Goal: Transaction & Acquisition: Purchase product/service

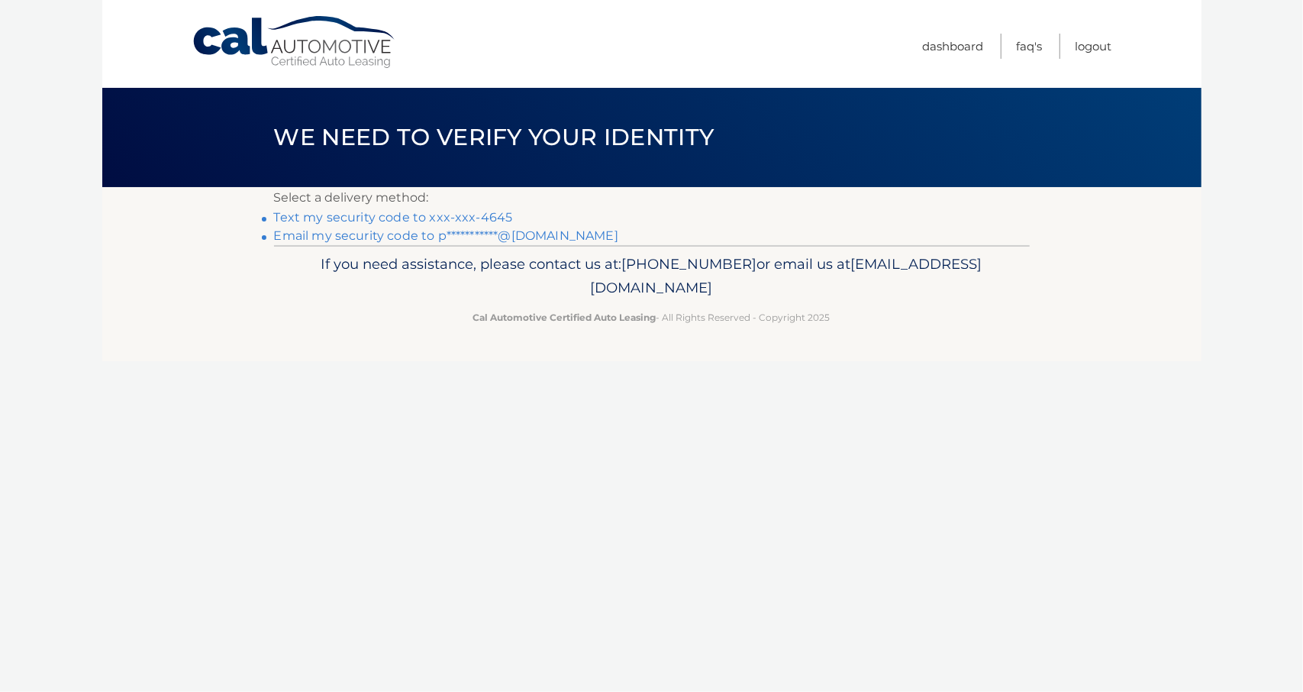
click at [444, 214] on link "Text my security code to xxx-xxx-4645" at bounding box center [393, 217] width 239 height 15
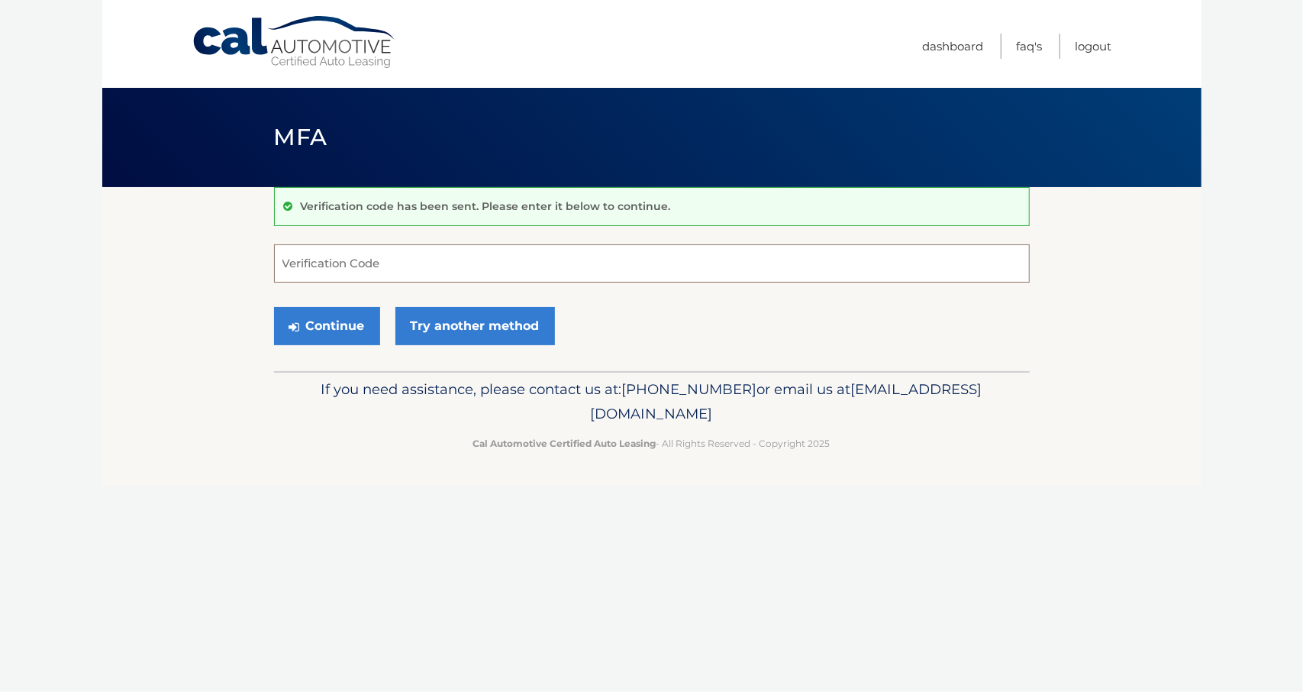
click at [389, 258] on input "Verification Code" at bounding box center [652, 263] width 756 height 38
click at [395, 266] on input "Verification Code" at bounding box center [652, 263] width 756 height 38
type input "740080"
click at [331, 330] on button "Continue" at bounding box center [327, 326] width 106 height 38
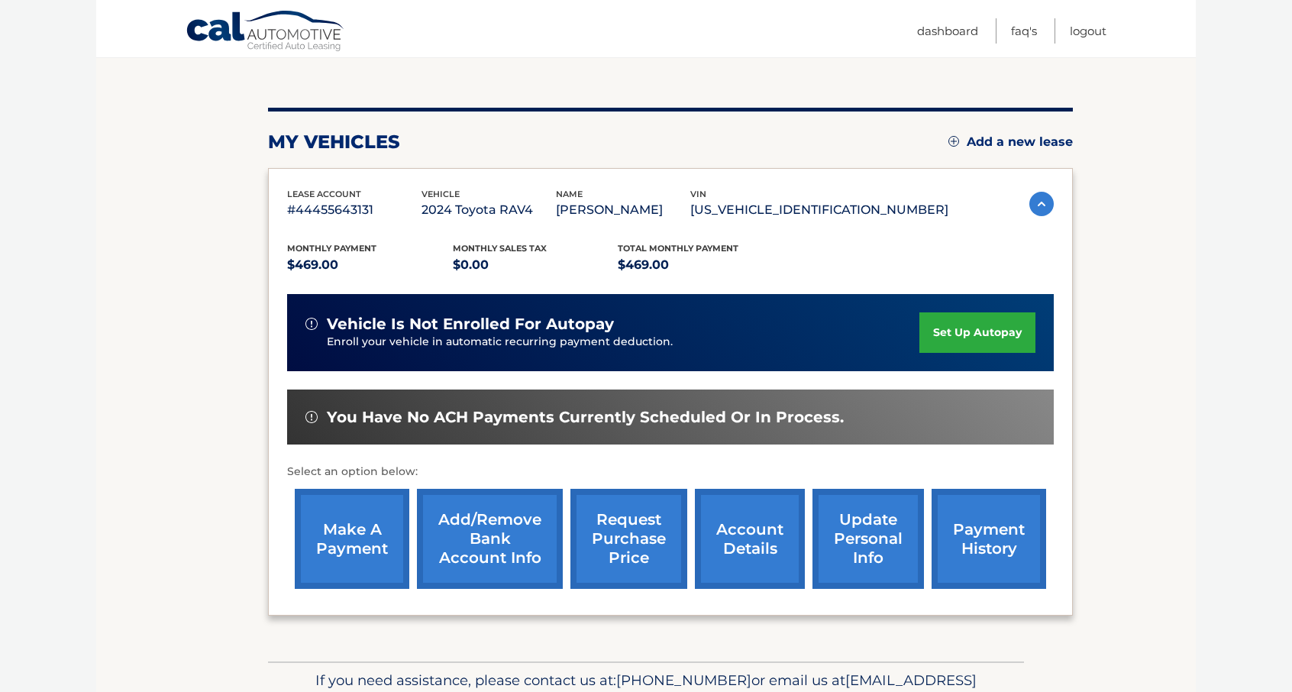
scroll to position [151, 0]
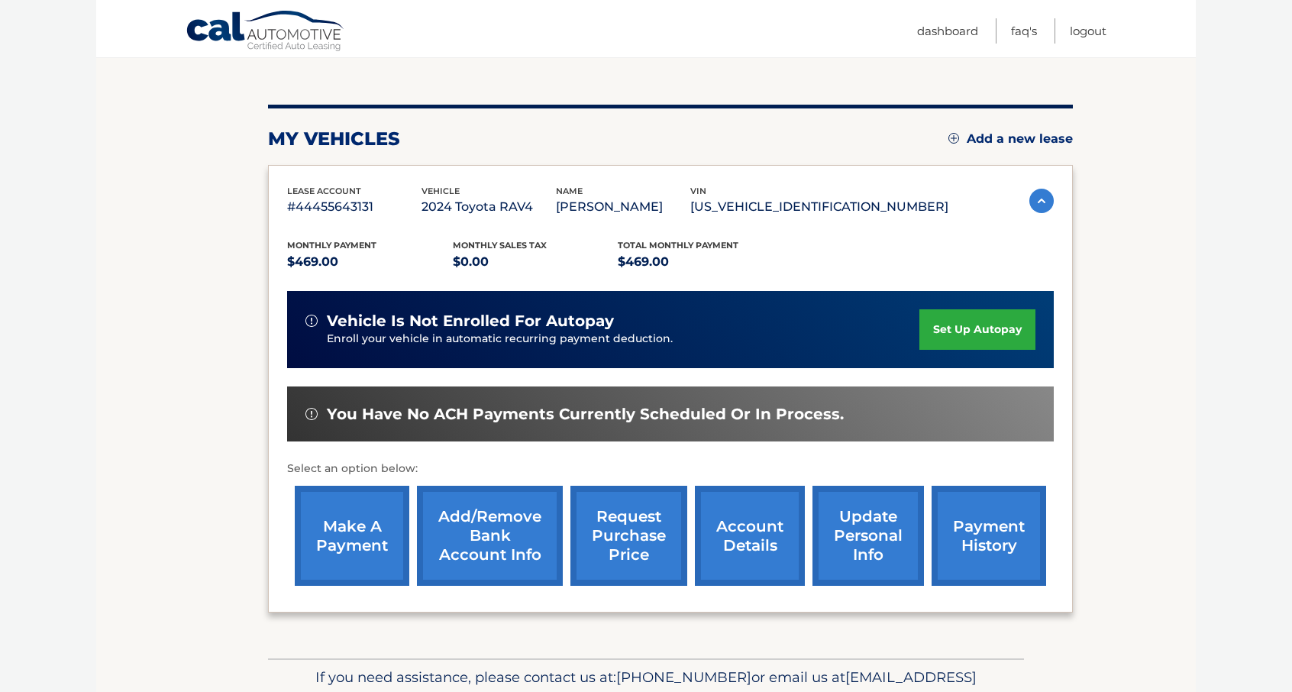
click at [357, 543] on link "make a payment" at bounding box center [352, 535] width 115 height 100
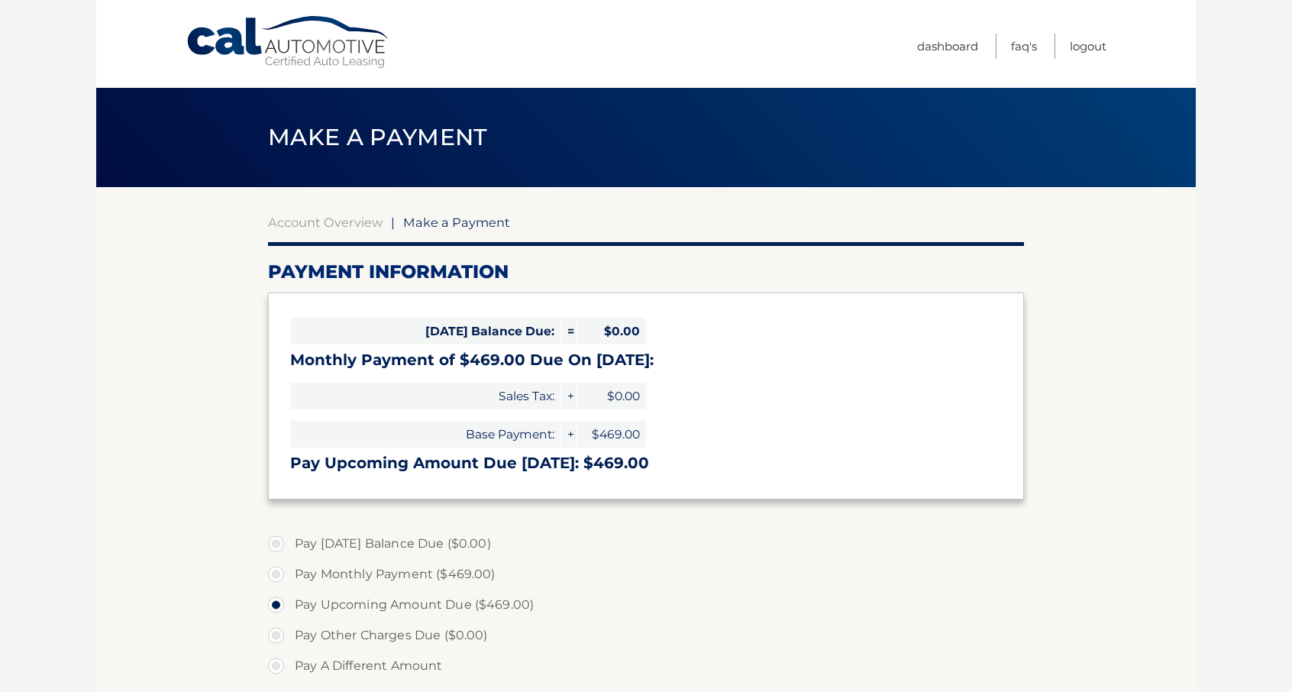
select select "MTVlNzBkMjgtY2RlMy00NmVmLTg0MDAtZTRjOWRhYjE0NDdl"
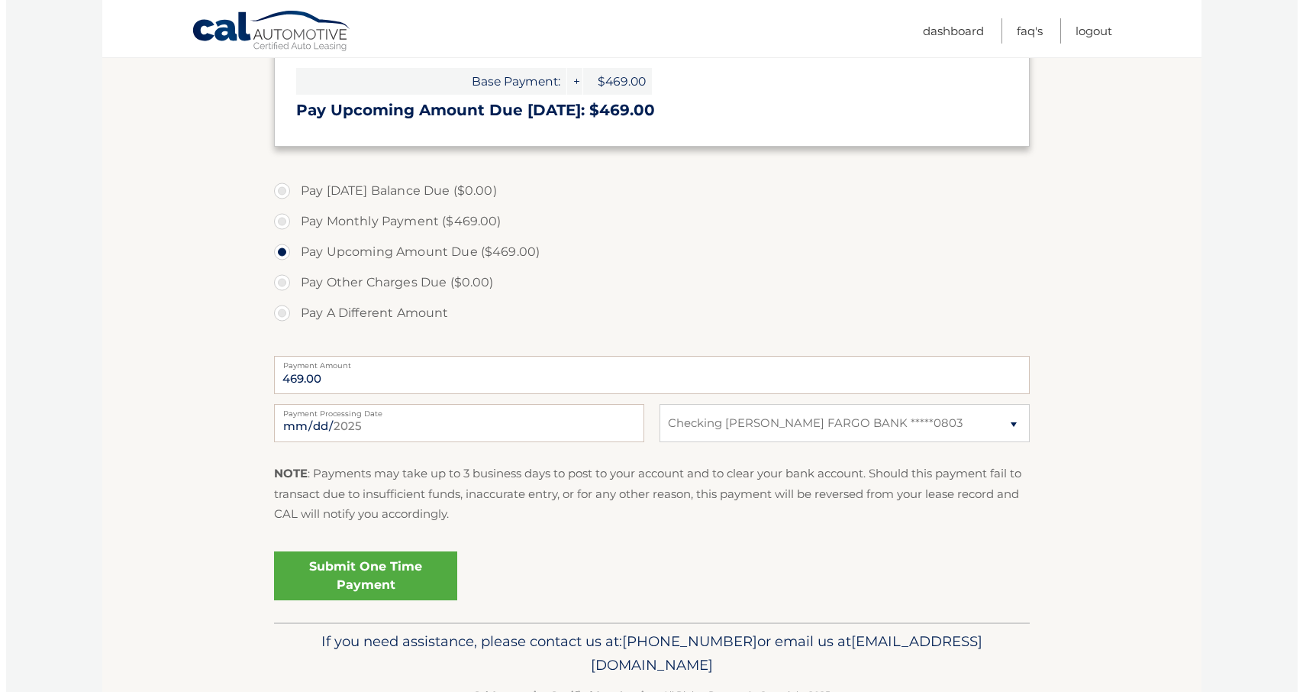
scroll to position [364, 0]
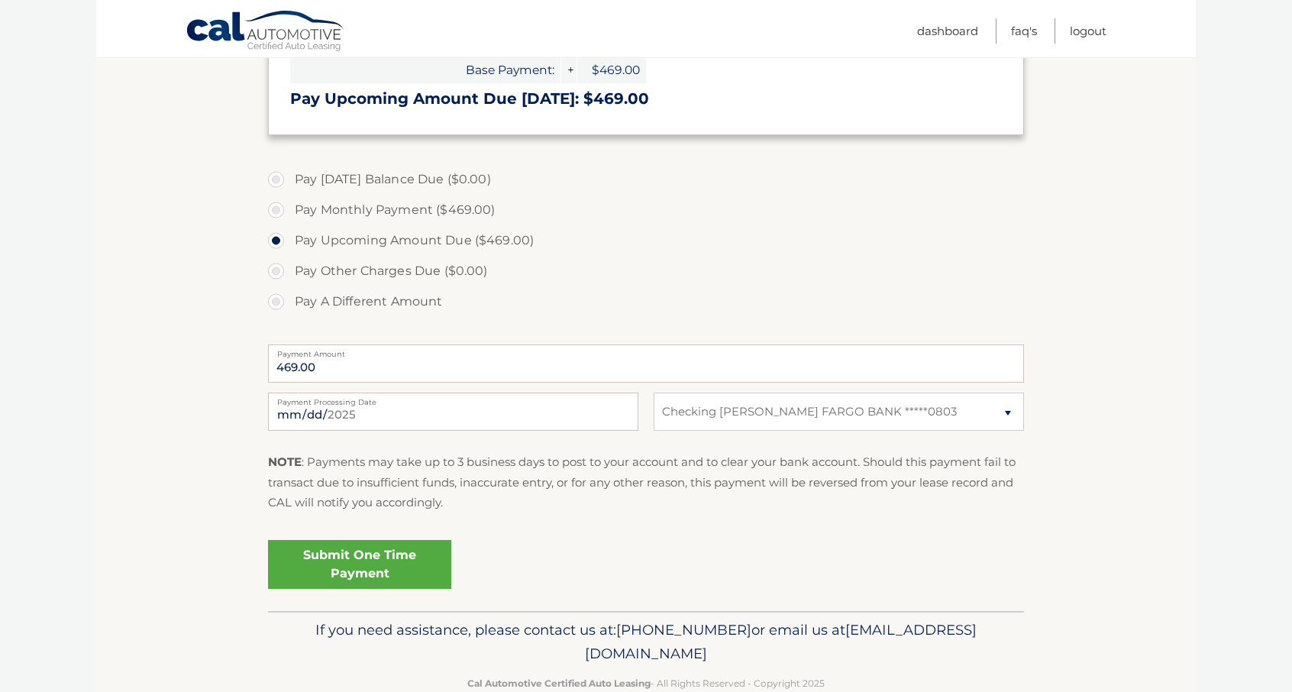
click at [352, 576] on link "Submit One Time Payment" at bounding box center [359, 564] width 183 height 49
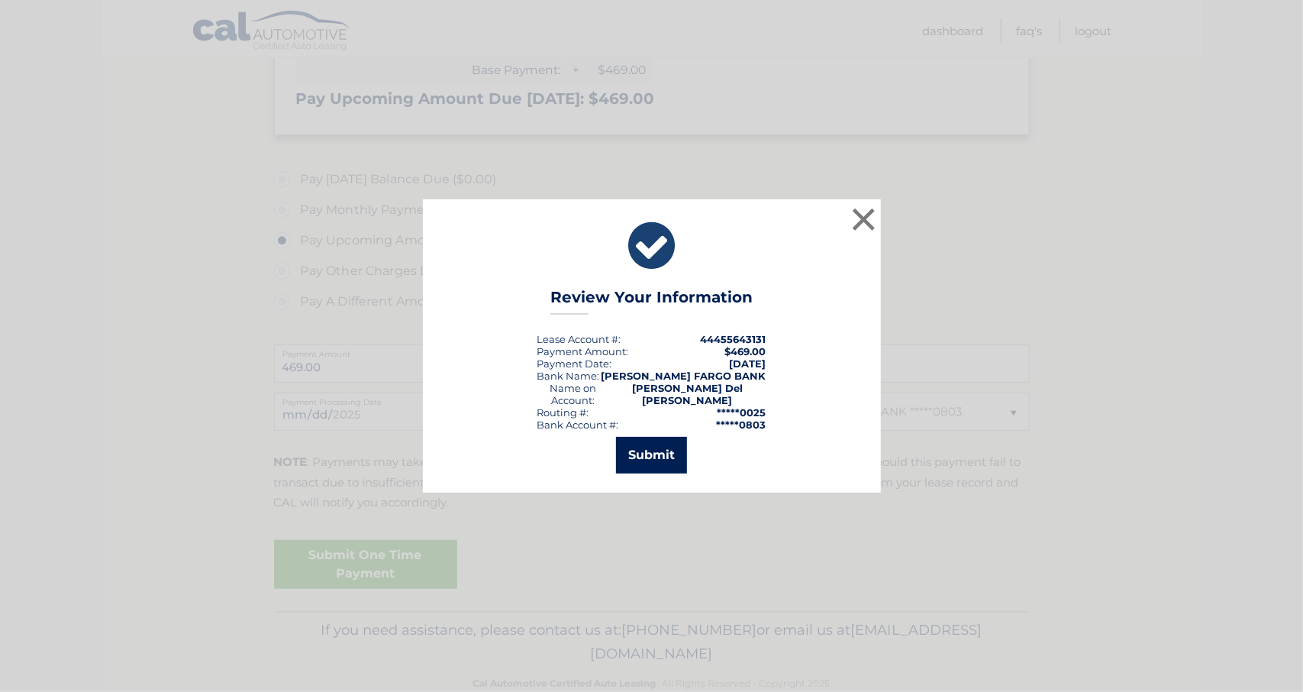
click at [661, 453] on button "Submit" at bounding box center [651, 455] width 71 height 37
